Goal: Information Seeking & Learning: Learn about a topic

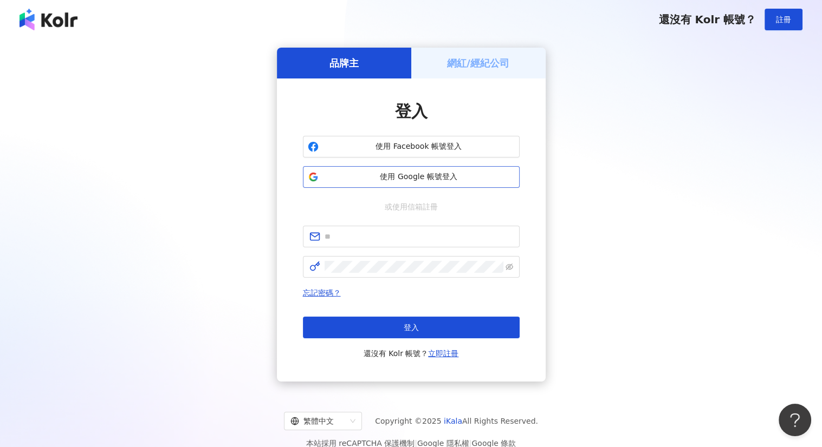
click at [455, 177] on span "使用 Google 帳號登入" at bounding box center [419, 177] width 192 height 11
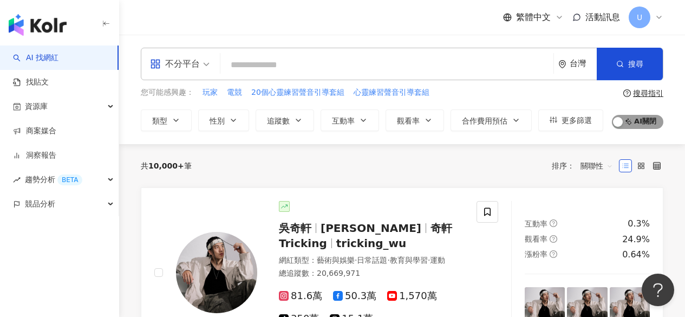
click at [634, 125] on span "AI 開啟 AI 關閉" at bounding box center [637, 122] width 51 height 14
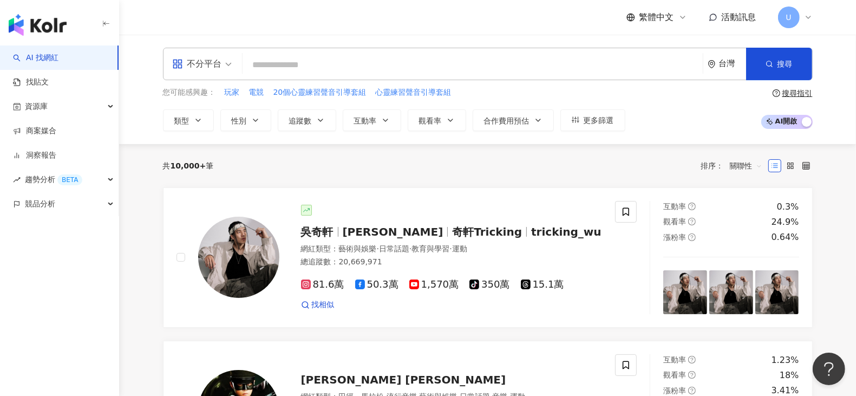
drag, startPoint x: 676, startPoint y: 1, endPoint x: 458, endPoint y: 184, distance: 285.3
click at [458, 184] on div "共 10,000+ 筆 排序： 關聯性" at bounding box center [488, 165] width 650 height 43
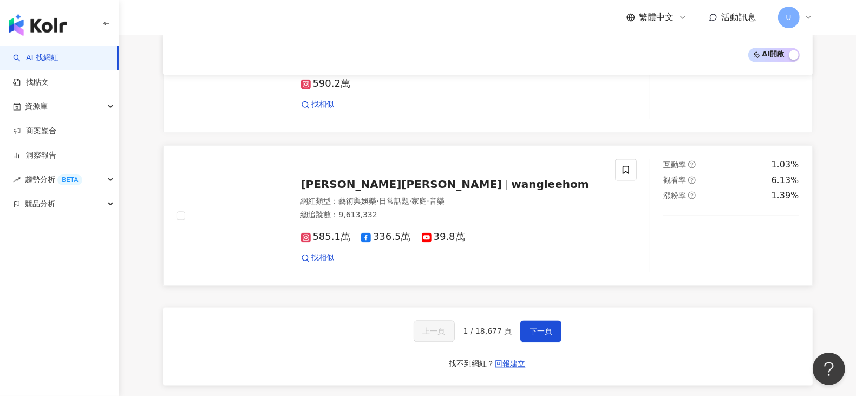
scroll to position [1723, 0]
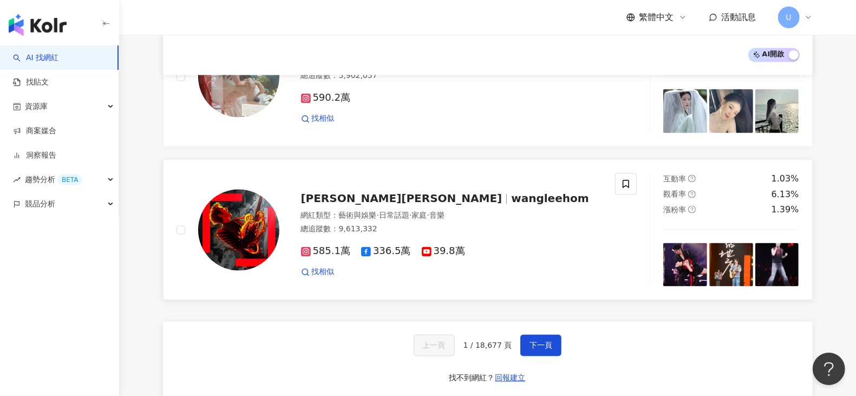
click at [391, 192] on span "[PERSON_NAME][PERSON_NAME]" at bounding box center [401, 198] width 201 height 13
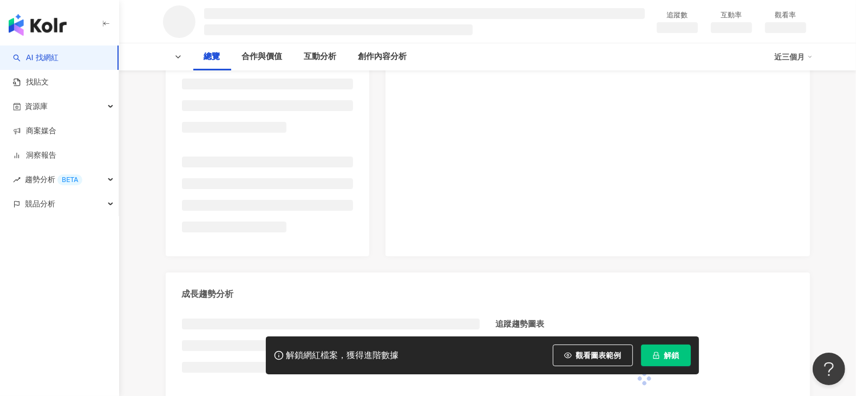
scroll to position [67, 0]
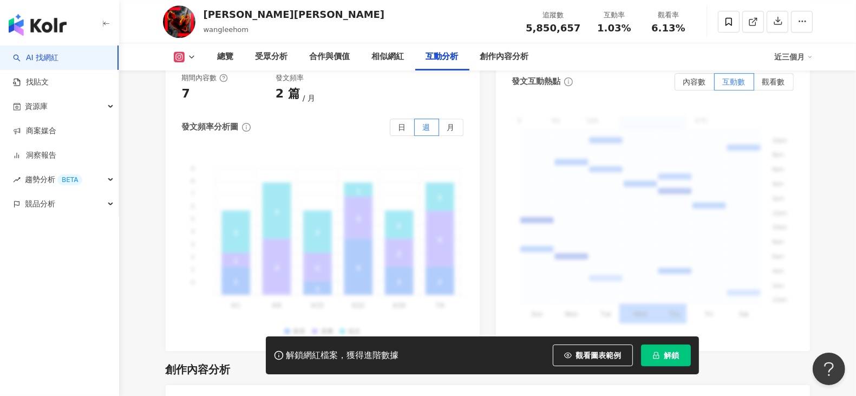
scroll to position [2979, 0]
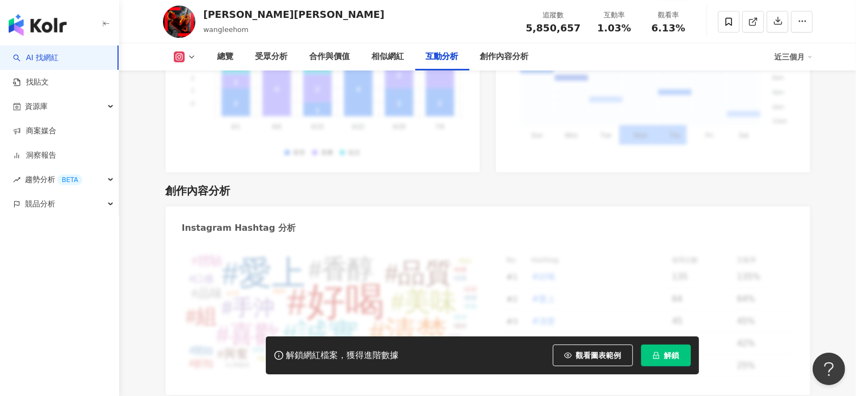
click at [56, 22] on img "button" at bounding box center [38, 25] width 58 height 22
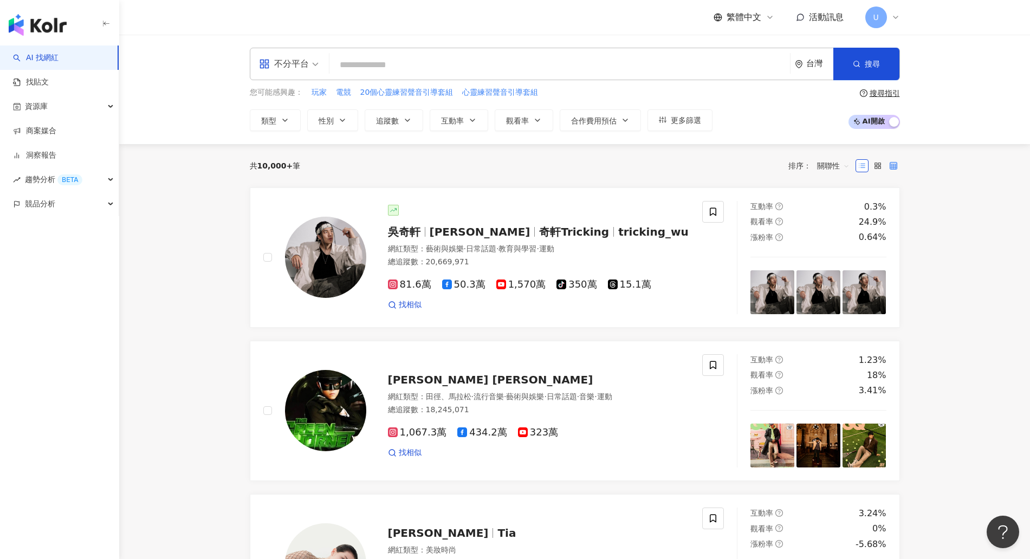
click at [856, 166] on icon at bounding box center [893, 166] width 8 height 8
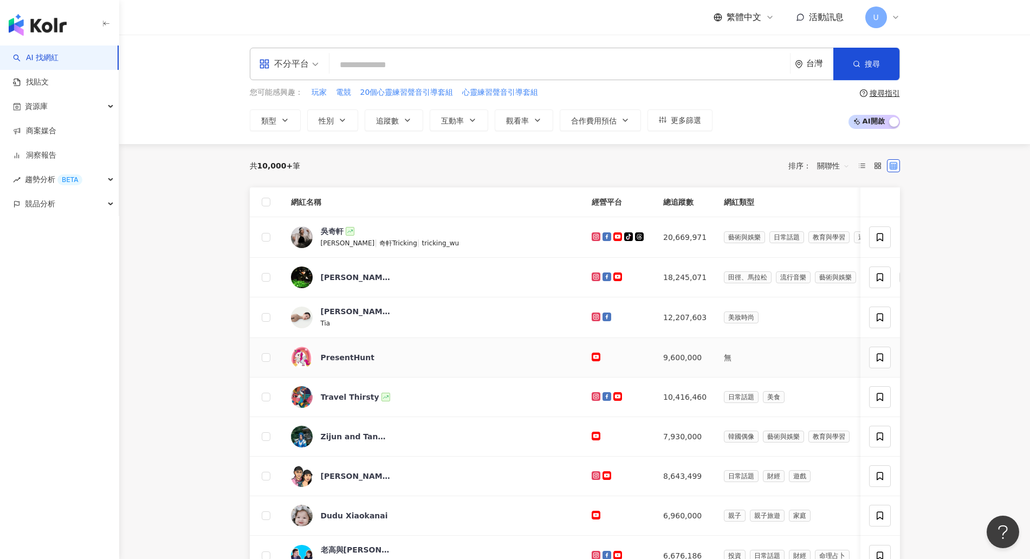
click at [803, 350] on td "無" at bounding box center [837, 358] width 245 height 40
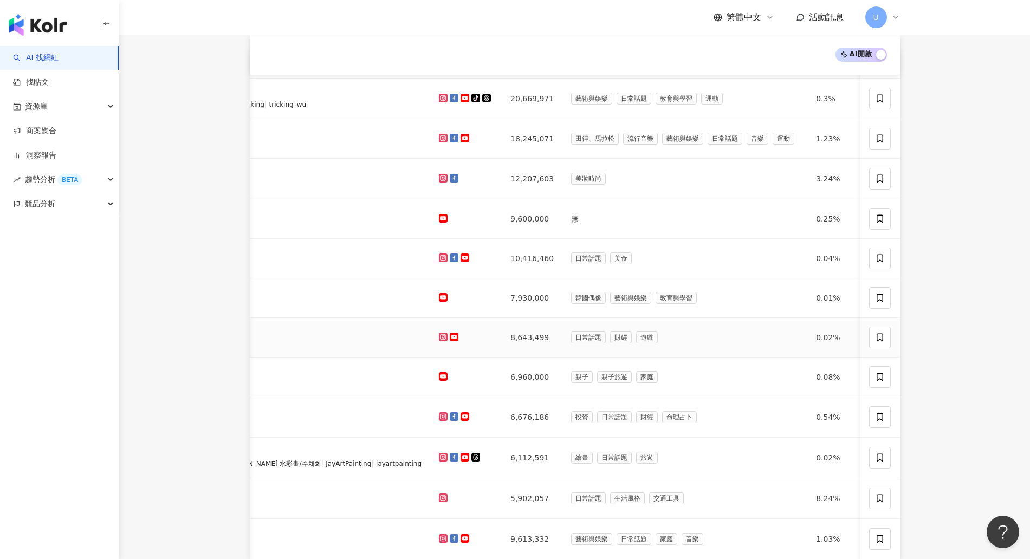
scroll to position [0, 209]
